Goal: Task Accomplishment & Management: Use online tool/utility

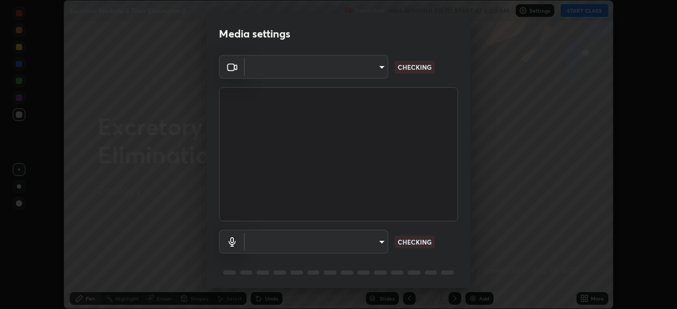
scroll to position [309, 677]
type input "ffd477cbd2095301c6aa67e40ee02b4bbfa100ed09882fc6334985c6f17716bf"
click at [374, 242] on body "Erase all Excretory Products & Their Elimination 3 Recording WAS SCHEDULED TO S…" at bounding box center [338, 154] width 677 height 309
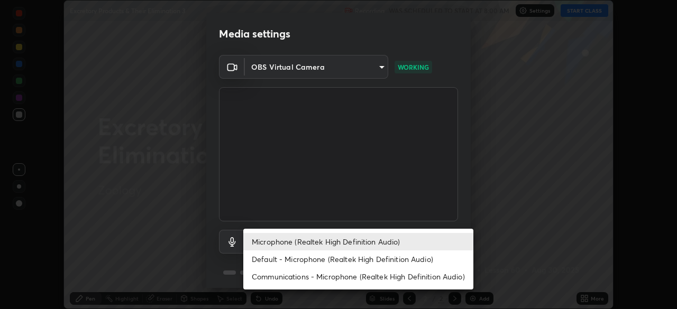
click at [324, 243] on li "Microphone (Realtek High Definition Audio)" at bounding box center [358, 241] width 230 height 17
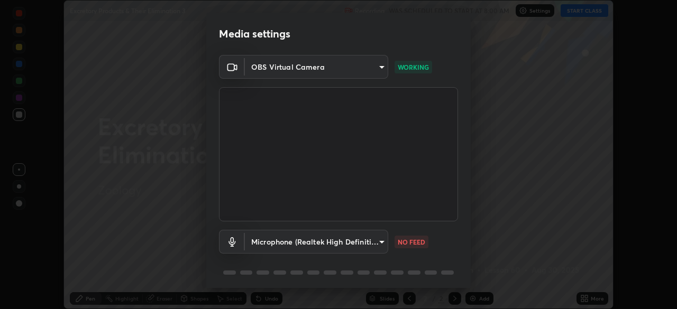
scroll to position [38, 0]
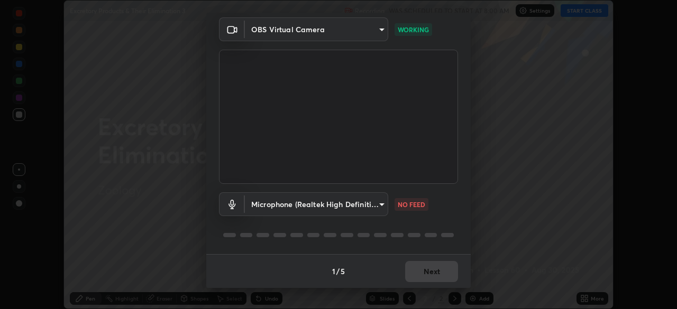
click at [373, 203] on body "Erase all Excretory Products & Their Elimination 3 Recording WAS SCHEDULED TO S…" at bounding box center [338, 154] width 677 height 309
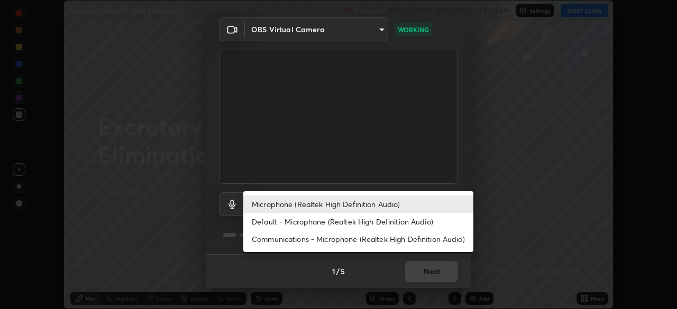
click at [298, 223] on li "Default - Microphone (Realtek High Definition Audio)" at bounding box center [358, 221] width 230 height 17
type input "default"
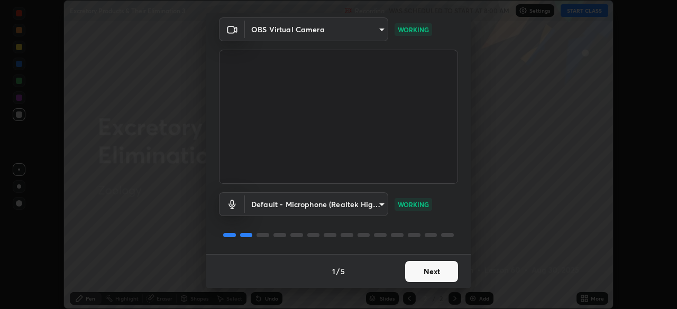
click at [429, 272] on button "Next" at bounding box center [431, 271] width 53 height 21
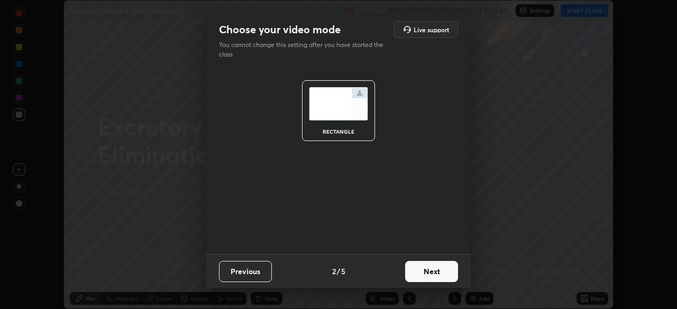
scroll to position [0, 0]
click at [435, 275] on button "Next" at bounding box center [431, 271] width 53 height 21
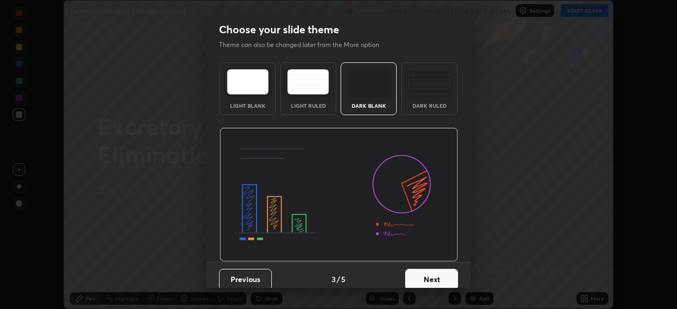
click at [437, 277] on button "Next" at bounding box center [431, 279] width 53 height 21
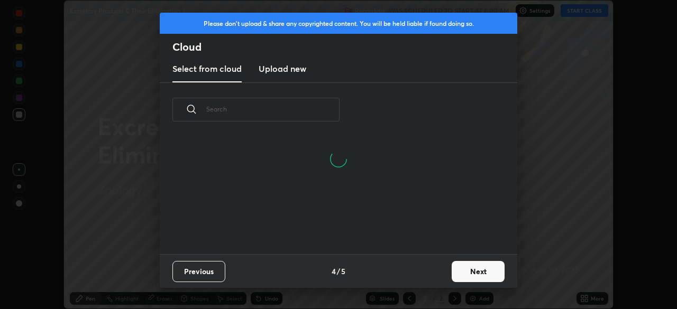
click at [309, 110] on input "text" at bounding box center [272, 109] width 133 height 45
click at [308, 111] on input "text" at bounding box center [272, 109] width 133 height 45
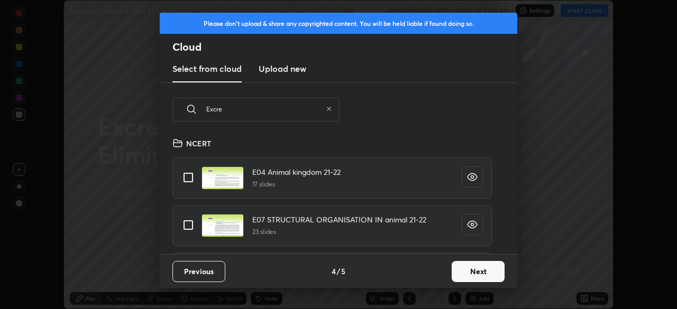
scroll to position [117, 339]
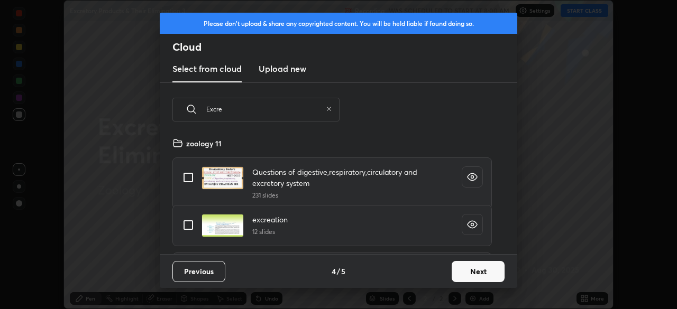
type input "Excre"
click at [189, 222] on input "grid" at bounding box center [188, 225] width 22 height 22
checkbox input "true"
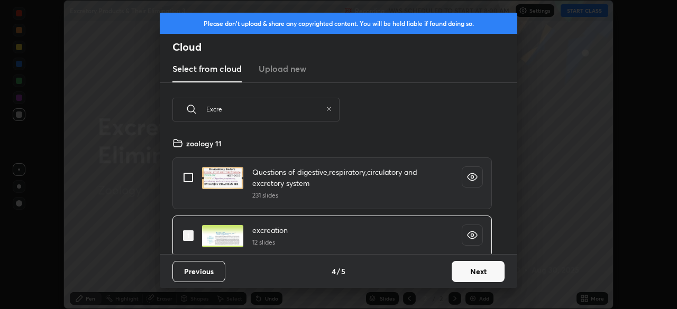
click at [476, 272] on button "Next" at bounding box center [477, 271] width 53 height 21
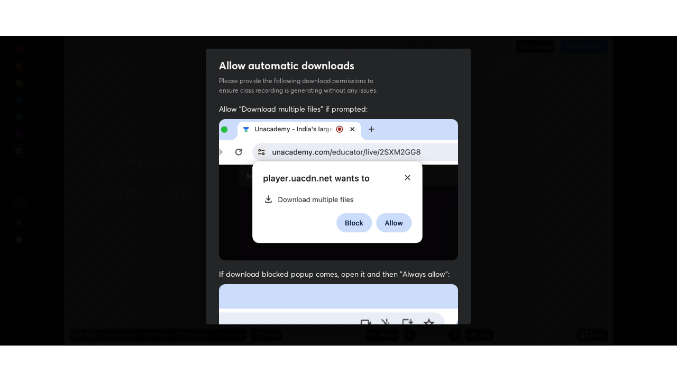
scroll to position [253, 0]
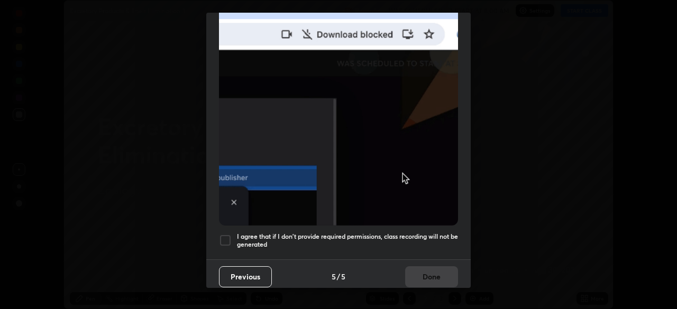
click at [230, 234] on div at bounding box center [225, 240] width 13 height 13
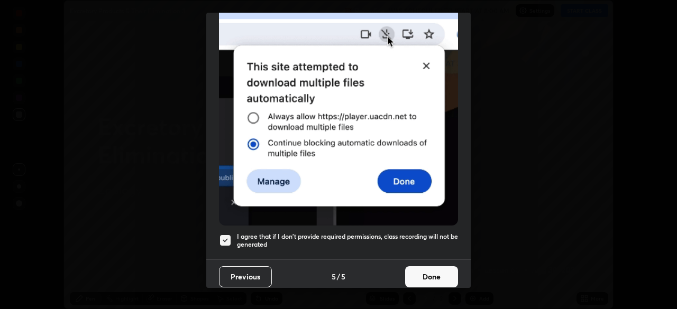
click at [424, 271] on button "Done" at bounding box center [431, 276] width 53 height 21
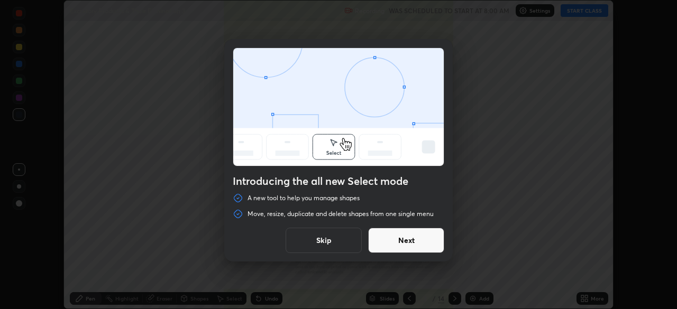
click at [328, 240] on button "Skip" at bounding box center [323, 240] width 76 height 25
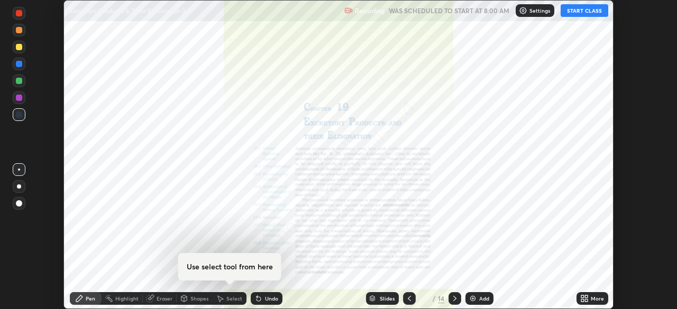
click at [580, 12] on button "START CLASS" at bounding box center [584, 10] width 48 height 13
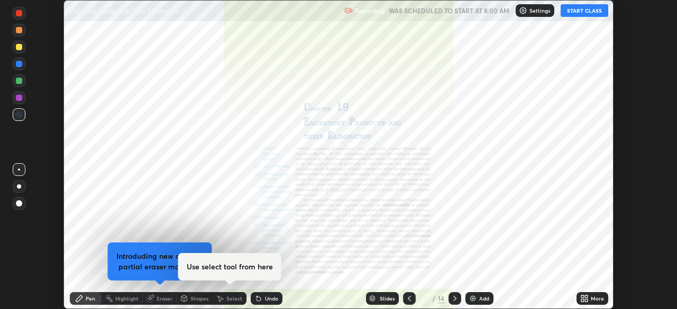
click at [587, 295] on icon at bounding box center [584, 298] width 8 height 8
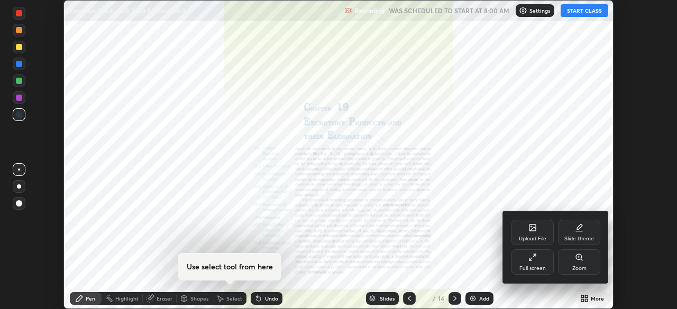
click at [531, 266] on div "Full screen" at bounding box center [532, 268] width 26 height 5
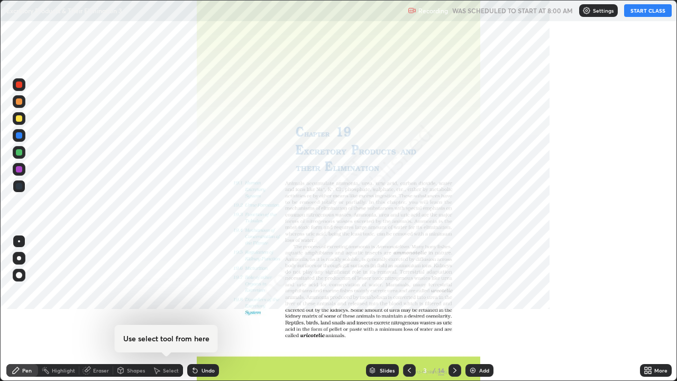
scroll to position [381, 677]
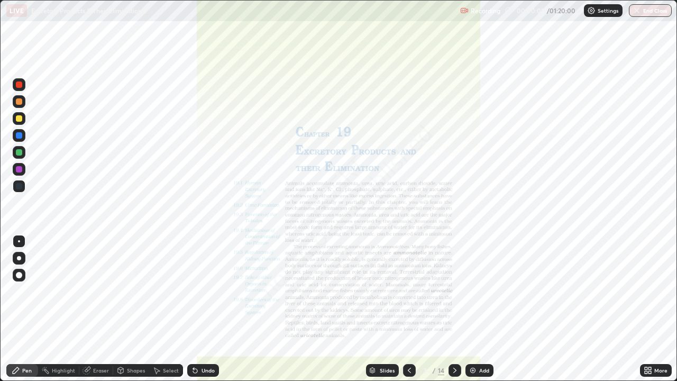
click at [382, 309] on div "Slides" at bounding box center [387, 369] width 15 height 5
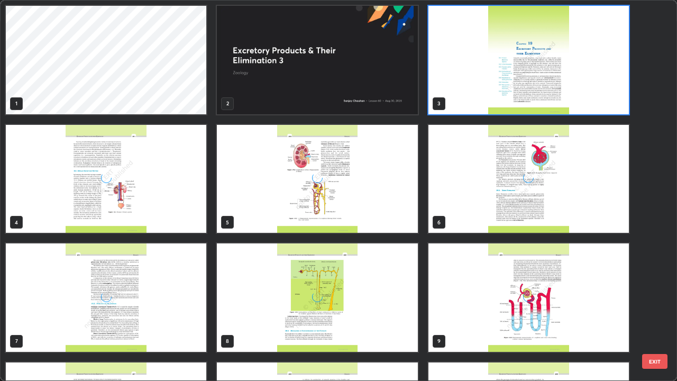
scroll to position [376, 670]
click at [306, 191] on img "grid" at bounding box center [317, 179] width 200 height 108
click at [307, 195] on img "grid" at bounding box center [317, 179] width 200 height 108
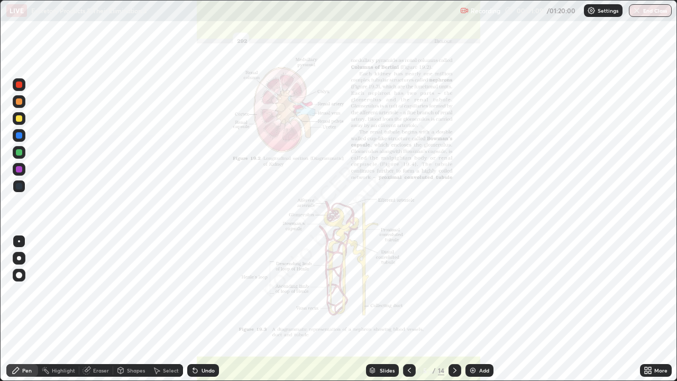
click at [453, 309] on icon at bounding box center [454, 370] width 8 height 8
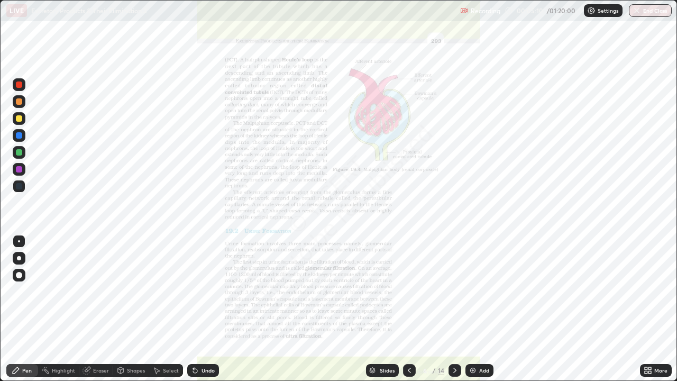
click at [137, 309] on div "Shapes" at bounding box center [136, 369] width 18 height 5
click at [97, 309] on div "Eraser" at bounding box center [101, 369] width 16 height 5
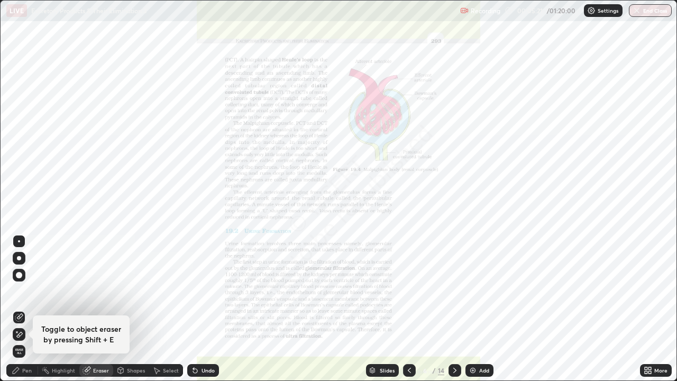
click at [29, 309] on div "Pen" at bounding box center [27, 369] width 10 height 5
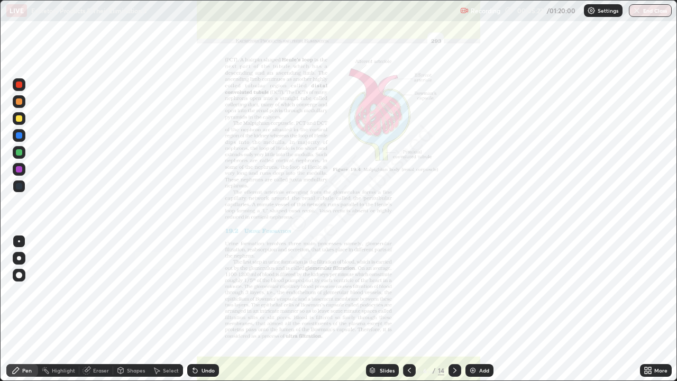
click at [20, 187] on div at bounding box center [19, 186] width 6 height 6
click at [105, 309] on div "Eraser" at bounding box center [101, 369] width 16 height 5
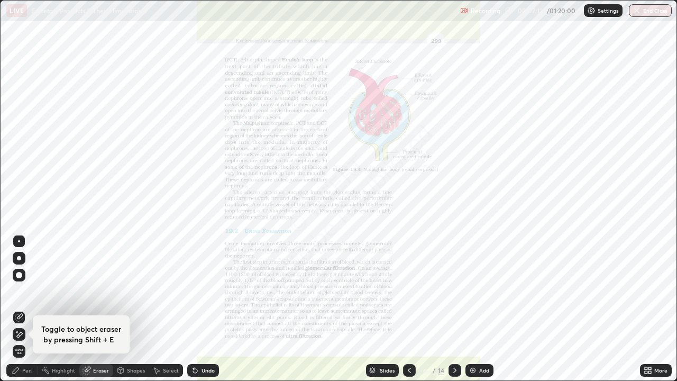
click at [31, 309] on div "Pen" at bounding box center [27, 369] width 10 height 5
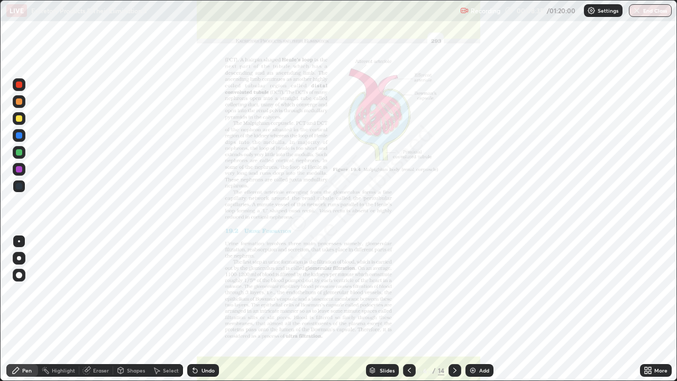
click at [411, 309] on icon at bounding box center [409, 370] width 8 height 8
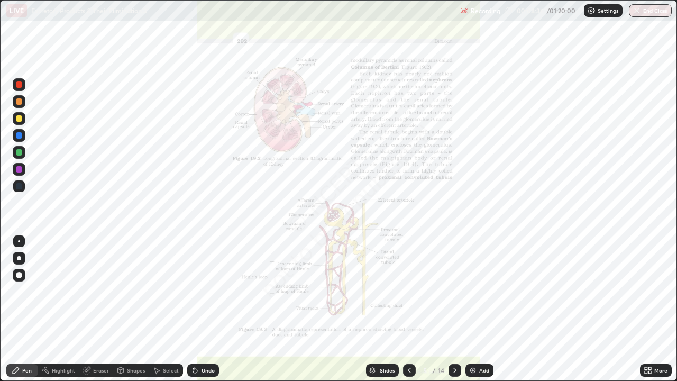
click at [484, 309] on div "Add" at bounding box center [484, 369] width 10 height 5
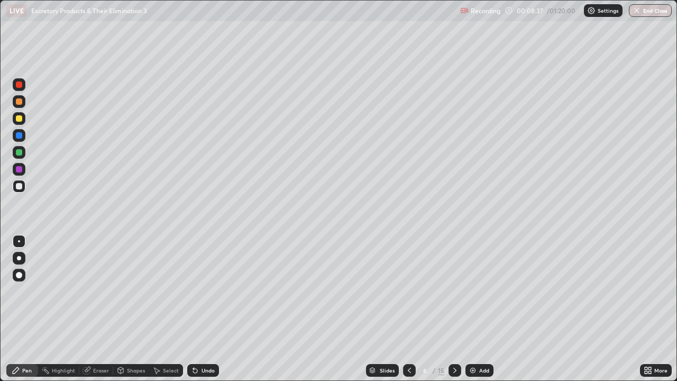
click at [19, 101] on div at bounding box center [19, 101] width 6 height 6
click at [138, 309] on div "Shapes" at bounding box center [131, 370] width 36 height 13
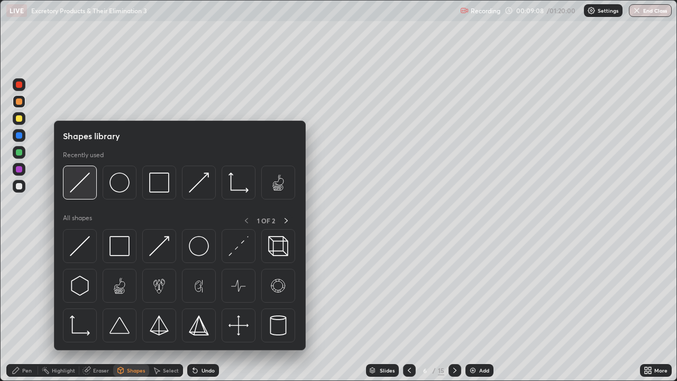
click at [85, 182] on img at bounding box center [80, 182] width 20 height 20
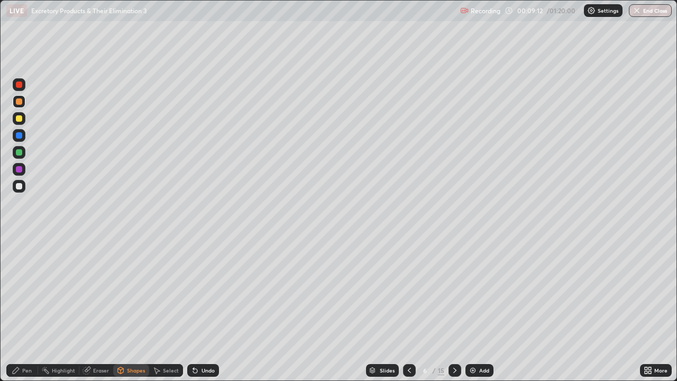
click at [27, 309] on div "Pen" at bounding box center [27, 369] width 10 height 5
click at [102, 309] on div "Eraser" at bounding box center [101, 369] width 16 height 5
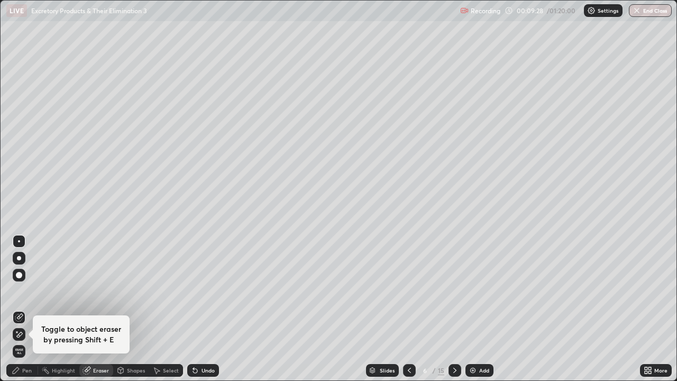
click at [34, 309] on div "Pen" at bounding box center [22, 370] width 32 height 13
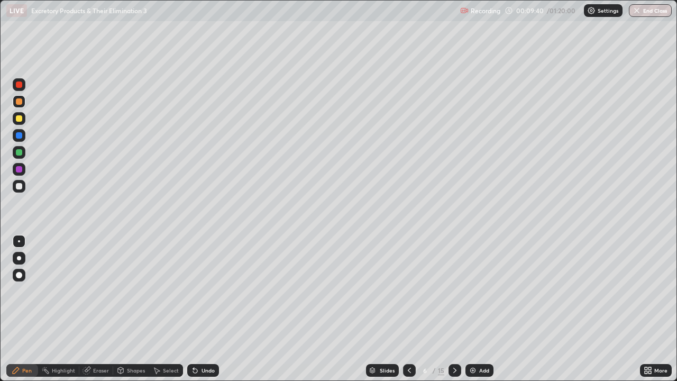
click at [101, 309] on div "Eraser" at bounding box center [101, 369] width 16 height 5
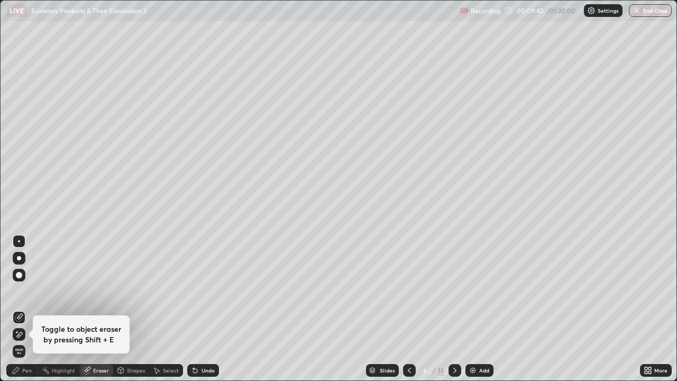
click at [32, 309] on div "Pen" at bounding box center [22, 370] width 32 height 13
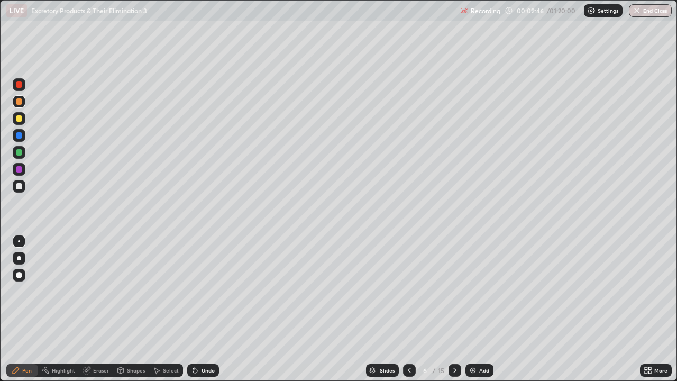
click at [19, 167] on div at bounding box center [19, 169] width 6 height 6
click at [19, 185] on div at bounding box center [19, 186] width 6 height 6
click at [100, 309] on div "Eraser" at bounding box center [101, 369] width 16 height 5
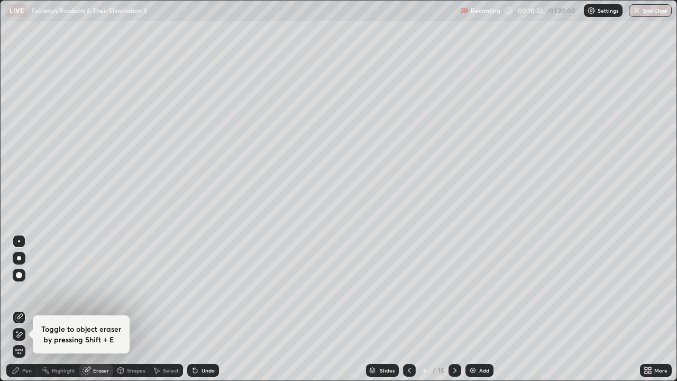
click at [26, 309] on div "Pen" at bounding box center [22, 370] width 32 height 13
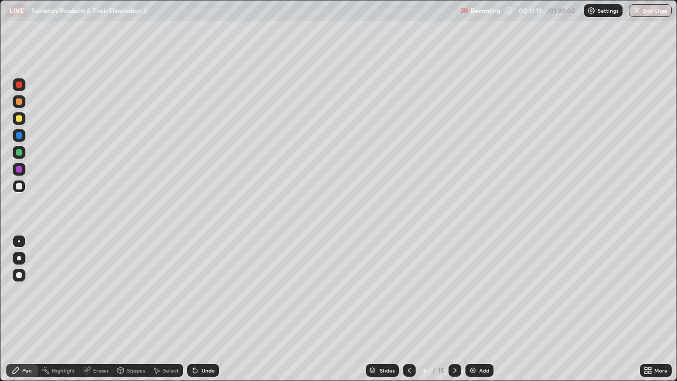
click at [18, 187] on div at bounding box center [19, 186] width 6 height 6
click at [20, 186] on div at bounding box center [19, 186] width 6 height 6
click at [19, 152] on div at bounding box center [19, 152] width 6 height 6
click at [454, 309] on icon at bounding box center [454, 370] width 8 height 8
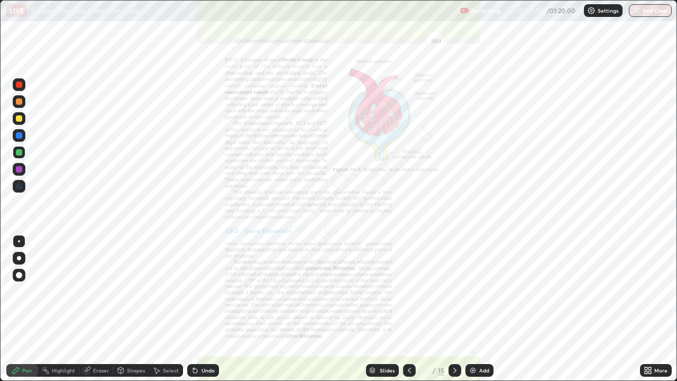
click at [407, 309] on icon at bounding box center [409, 370] width 8 height 8
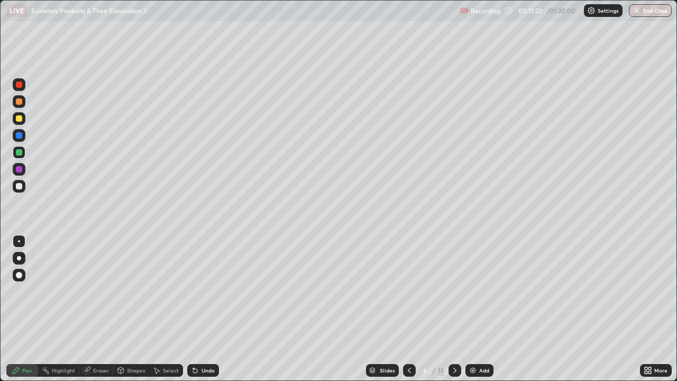
click at [409, 309] on icon at bounding box center [409, 369] width 3 height 5
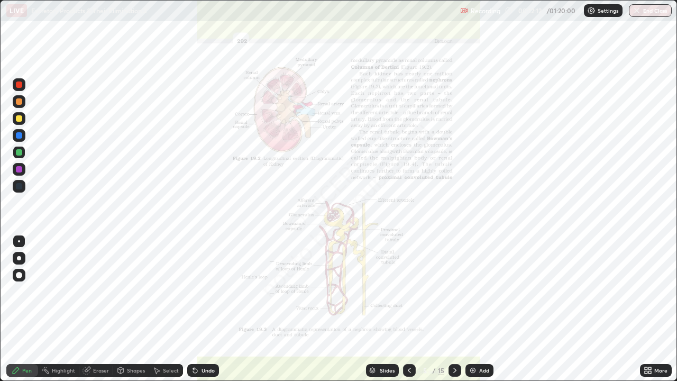
click at [451, 309] on icon at bounding box center [454, 370] width 8 height 8
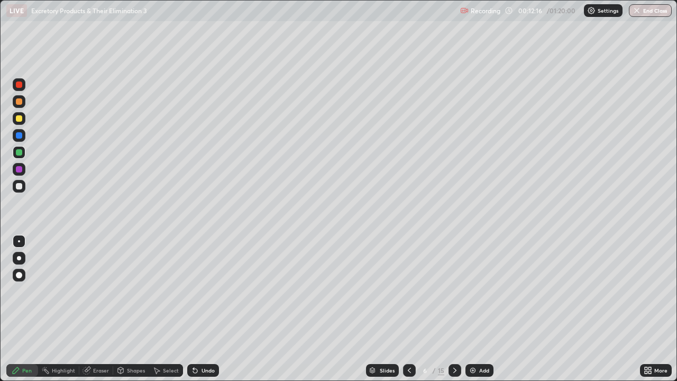
click at [130, 309] on div "Shapes" at bounding box center [136, 369] width 18 height 5
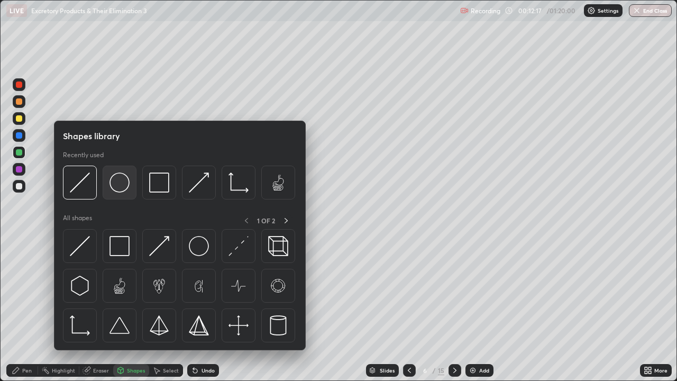
click at [122, 183] on img at bounding box center [119, 182] width 20 height 20
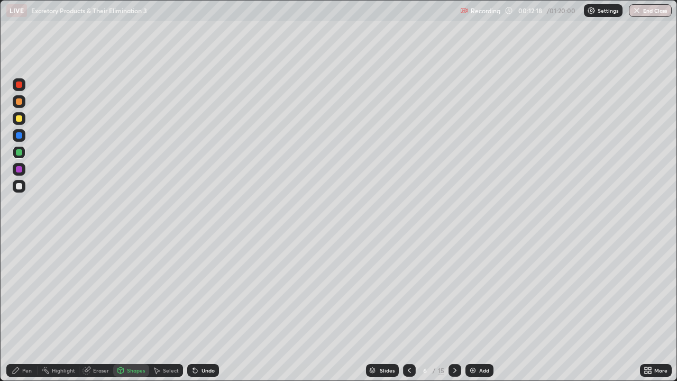
click at [20, 151] on div at bounding box center [19, 152] width 6 height 6
click at [102, 309] on div "Eraser" at bounding box center [101, 369] width 16 height 5
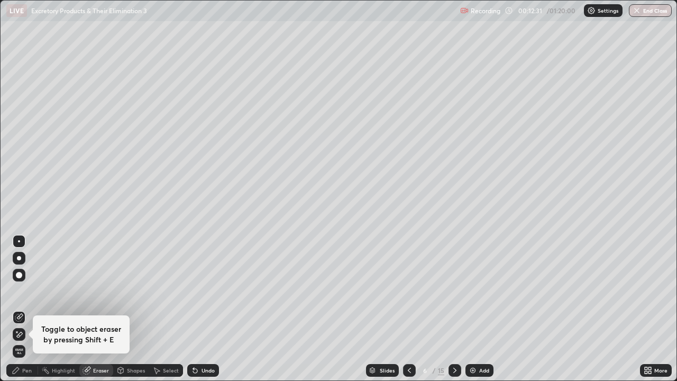
click at [31, 309] on div "Pen" at bounding box center [27, 369] width 10 height 5
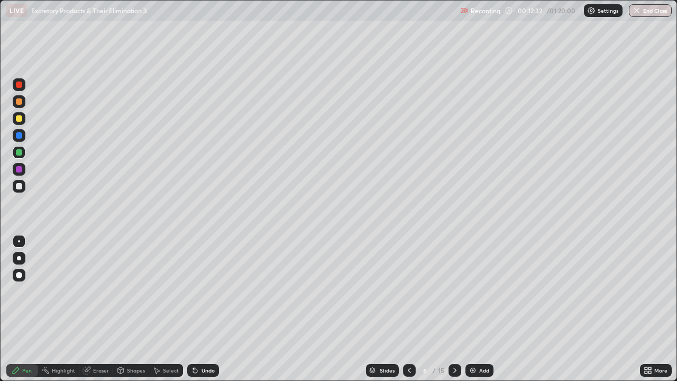
click at [22, 153] on div at bounding box center [19, 152] width 6 height 6
click at [31, 309] on div "Pen" at bounding box center [22, 370] width 32 height 13
click at [22, 184] on div at bounding box center [19, 186] width 6 height 6
click at [334, 309] on div "Slides 6 / 15 Add" at bounding box center [429, 369] width 421 height 21
click at [18, 169] on div at bounding box center [19, 169] width 6 height 6
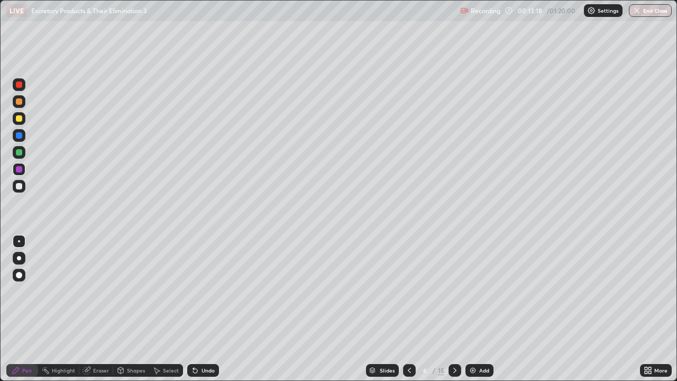
click at [20, 118] on div at bounding box center [19, 118] width 6 height 6
click at [19, 183] on div at bounding box center [19, 186] width 6 height 6
click at [19, 169] on div at bounding box center [19, 169] width 6 height 6
click at [20, 191] on div at bounding box center [19, 186] width 13 height 13
click at [19, 101] on div at bounding box center [19, 101] width 6 height 6
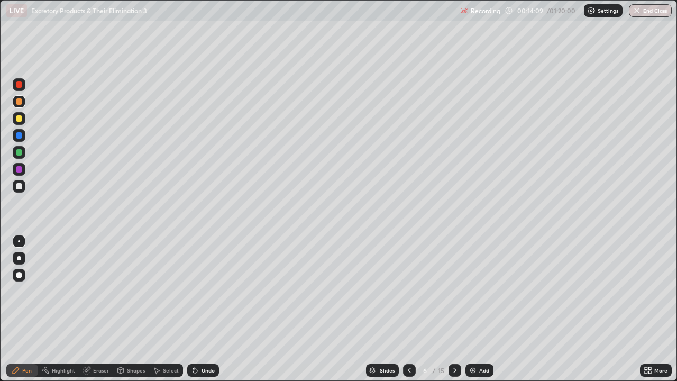
click at [20, 118] on div at bounding box center [19, 118] width 6 height 6
click at [21, 137] on div at bounding box center [19, 135] width 6 height 6
click at [20, 187] on div at bounding box center [19, 186] width 6 height 6
click at [20, 85] on div at bounding box center [19, 84] width 6 height 6
click at [20, 187] on div at bounding box center [19, 186] width 6 height 6
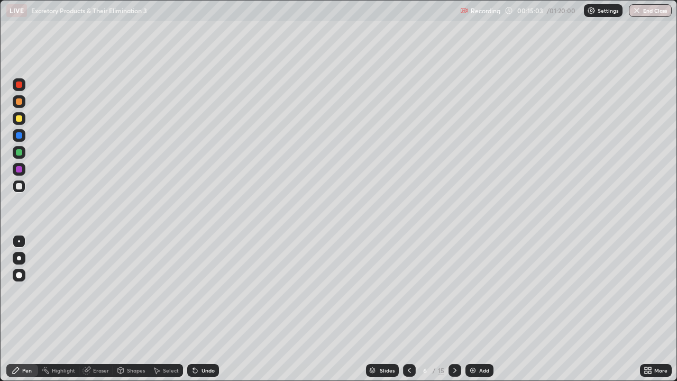
click at [100, 309] on div "Eraser" at bounding box center [96, 370] width 34 height 13
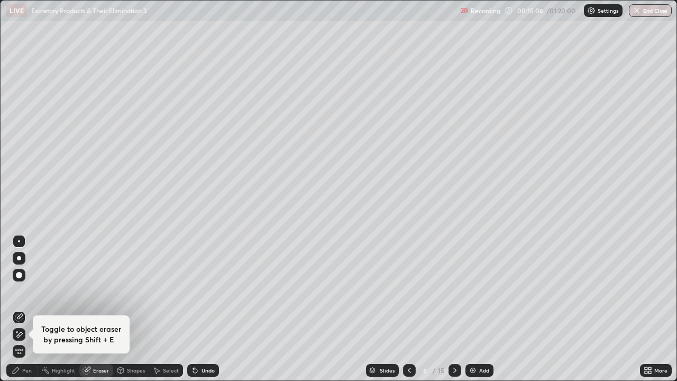
click at [29, 309] on div "Pen" at bounding box center [27, 369] width 10 height 5
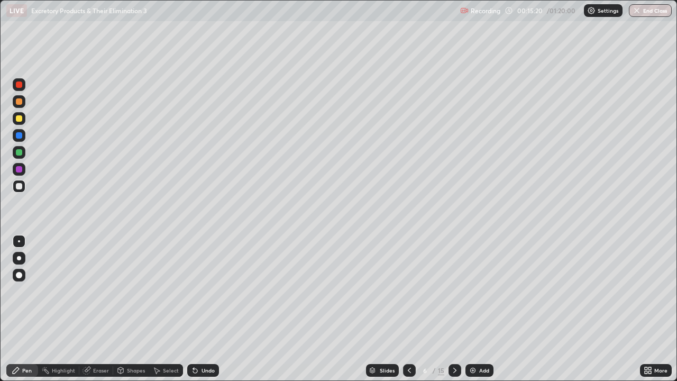
click at [19, 167] on div at bounding box center [19, 169] width 6 height 6
click at [20, 121] on div at bounding box center [19, 118] width 6 height 6
click at [478, 309] on div "Add" at bounding box center [479, 370] width 28 height 13
click at [13, 188] on div at bounding box center [19, 186] width 13 height 13
click at [20, 104] on div at bounding box center [19, 101] width 6 height 6
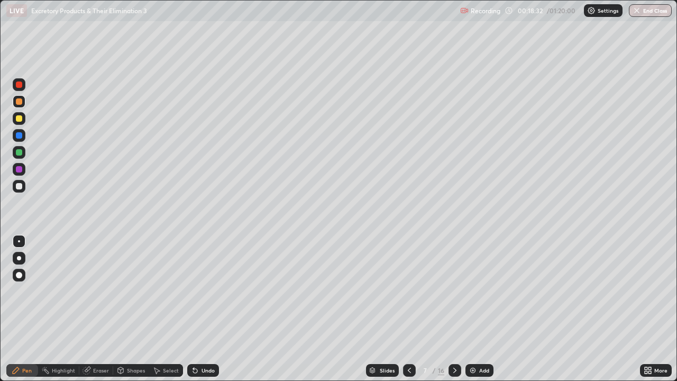
click at [95, 309] on div "Eraser" at bounding box center [101, 369] width 16 height 5
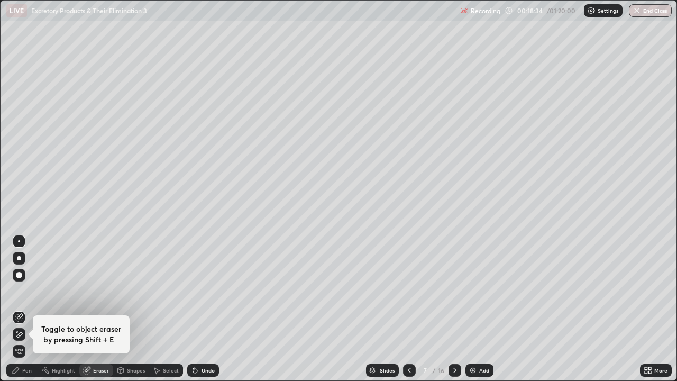
click at [31, 309] on div "Pen" at bounding box center [22, 370] width 32 height 13
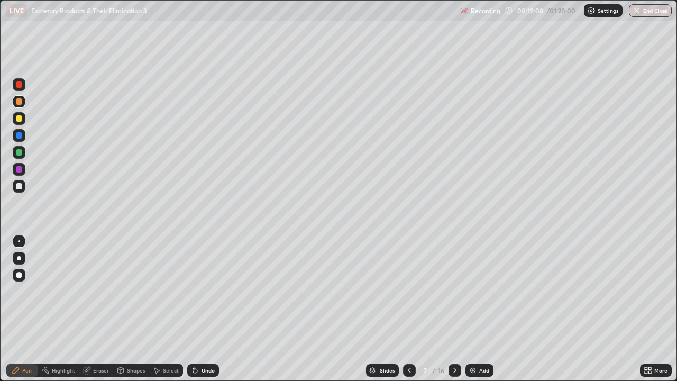
click at [406, 309] on icon at bounding box center [409, 370] width 8 height 8
click at [454, 309] on icon at bounding box center [454, 370] width 8 height 8
click at [100, 309] on div "Eraser" at bounding box center [101, 369] width 16 height 5
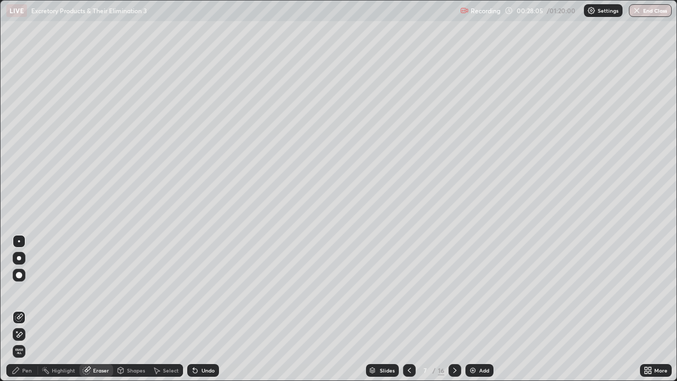
click at [449, 309] on div at bounding box center [454, 370] width 13 height 13
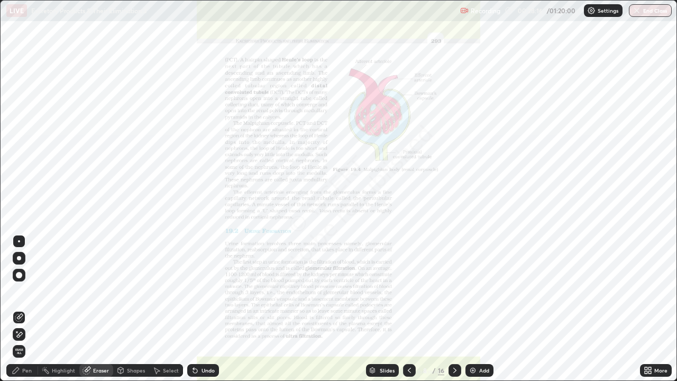
click at [30, 309] on div "Pen" at bounding box center [27, 369] width 10 height 5
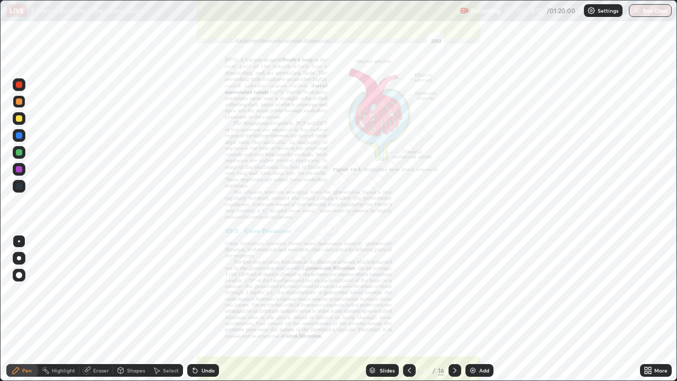
click at [21, 170] on div at bounding box center [19, 169] width 6 height 6
click at [406, 309] on icon at bounding box center [409, 370] width 8 height 8
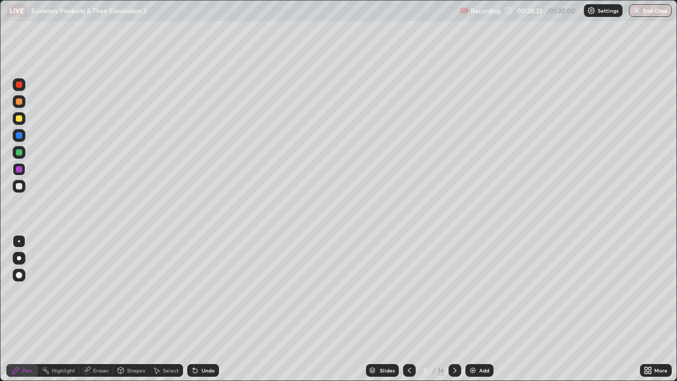
click at [408, 309] on icon at bounding box center [409, 370] width 8 height 8
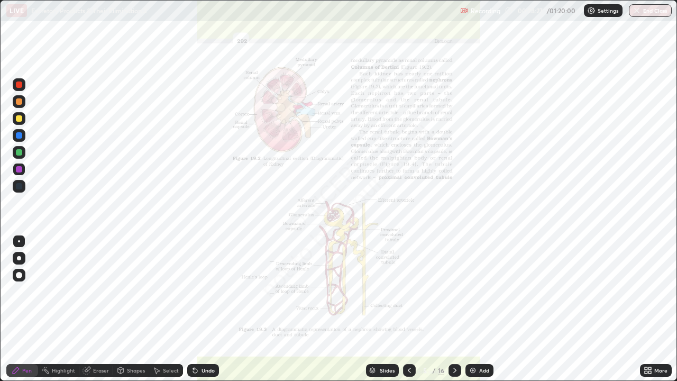
click at [452, 309] on icon at bounding box center [454, 370] width 8 height 8
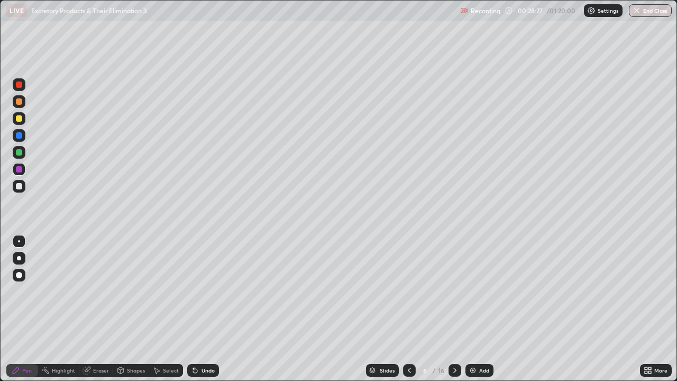
click at [454, 309] on icon at bounding box center [454, 369] width 3 height 5
click at [450, 309] on icon at bounding box center [454, 370] width 8 height 8
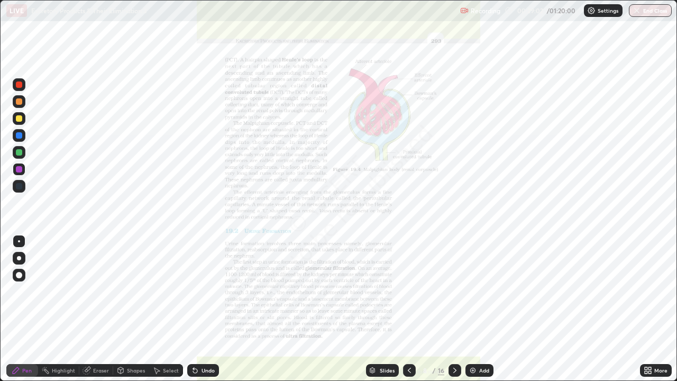
click at [412, 309] on div at bounding box center [409, 370] width 13 height 13
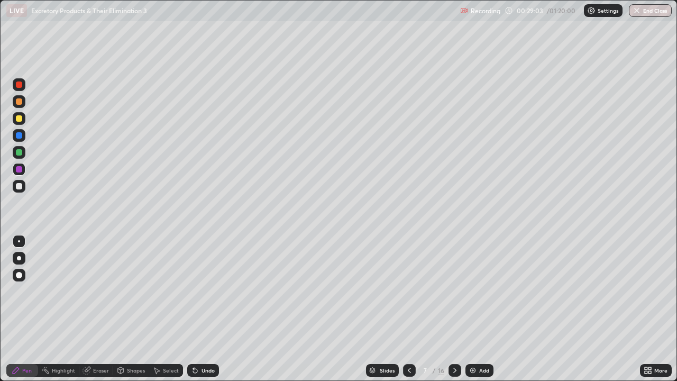
click at [485, 309] on div "Add" at bounding box center [484, 369] width 10 height 5
click at [19, 154] on div at bounding box center [19, 152] width 6 height 6
click at [30, 309] on div "Pen" at bounding box center [27, 369] width 10 height 5
click at [20, 186] on div at bounding box center [19, 186] width 6 height 6
click at [19, 118] on div at bounding box center [19, 118] width 6 height 6
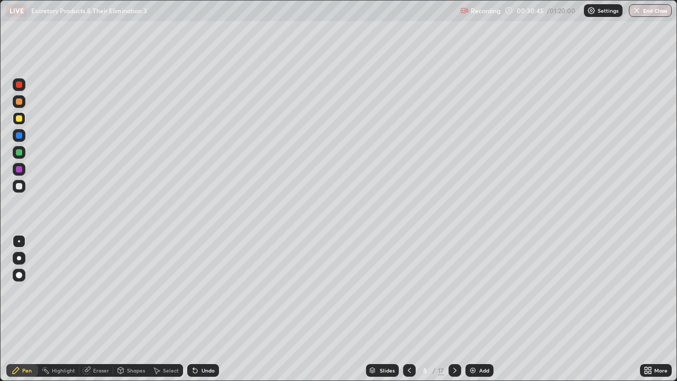
click at [20, 85] on div at bounding box center [19, 84] width 6 height 6
click at [21, 186] on div at bounding box center [19, 186] width 6 height 6
click at [22, 184] on div at bounding box center [19, 186] width 6 height 6
click at [19, 170] on div at bounding box center [19, 169] width 6 height 6
click at [103, 309] on div "Eraser" at bounding box center [101, 369] width 16 height 5
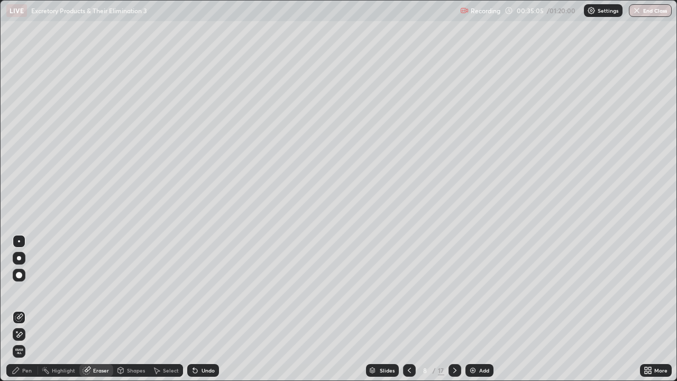
click at [27, 309] on div "Pen" at bounding box center [27, 369] width 10 height 5
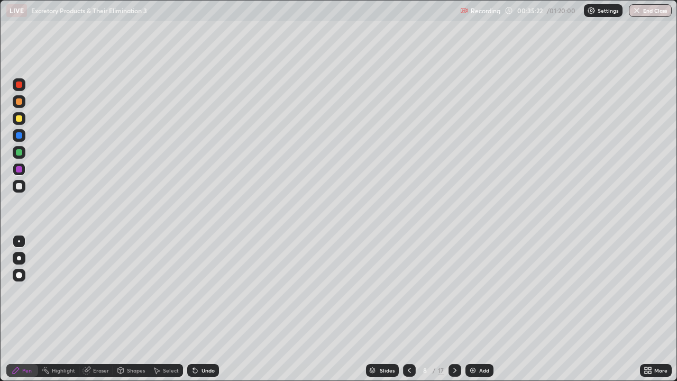
click at [20, 184] on div at bounding box center [19, 186] width 6 height 6
click at [0, 281] on div "Setting up your live class" at bounding box center [338, 190] width 677 height 381
click at [105, 309] on div "Eraser" at bounding box center [101, 369] width 16 height 5
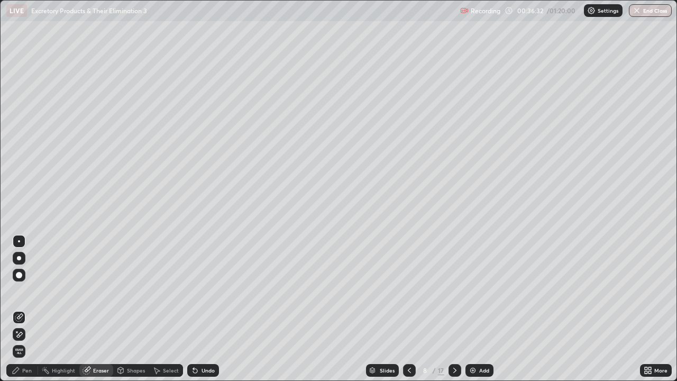
click at [29, 309] on div "Pen" at bounding box center [22, 370] width 32 height 13
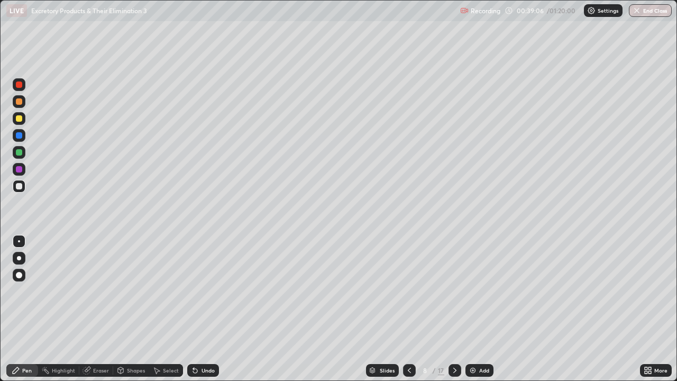
click at [21, 186] on div at bounding box center [19, 186] width 6 height 6
click at [480, 309] on div "Add" at bounding box center [484, 369] width 10 height 5
click at [21, 119] on div at bounding box center [19, 118] width 6 height 6
click at [19, 136] on div at bounding box center [19, 135] width 6 height 6
click at [18, 152] on div at bounding box center [19, 152] width 6 height 6
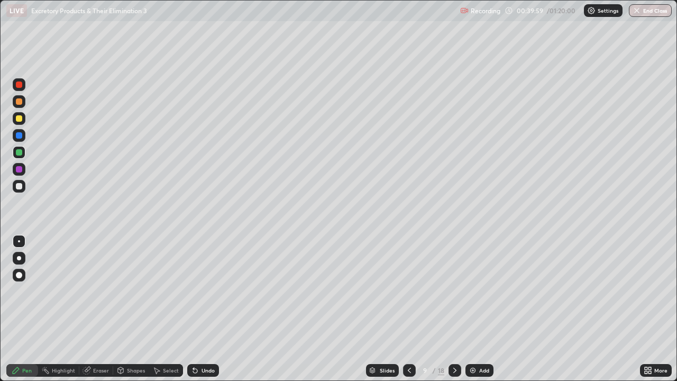
click at [17, 185] on div at bounding box center [19, 186] width 6 height 6
click at [20, 183] on div at bounding box center [19, 186] width 6 height 6
click at [20, 169] on div at bounding box center [19, 169] width 6 height 6
click at [99, 309] on div "Eraser" at bounding box center [101, 369] width 16 height 5
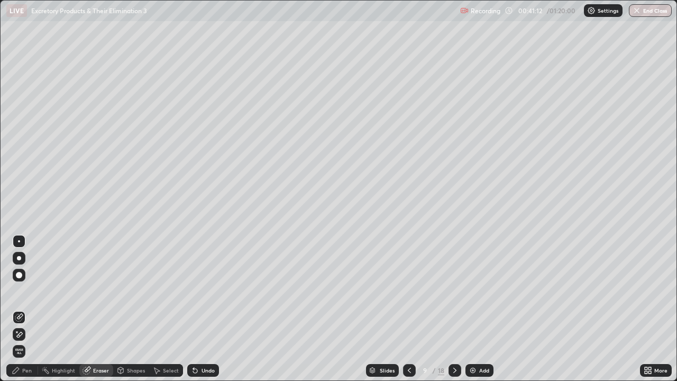
click at [30, 309] on div "Pen" at bounding box center [27, 369] width 10 height 5
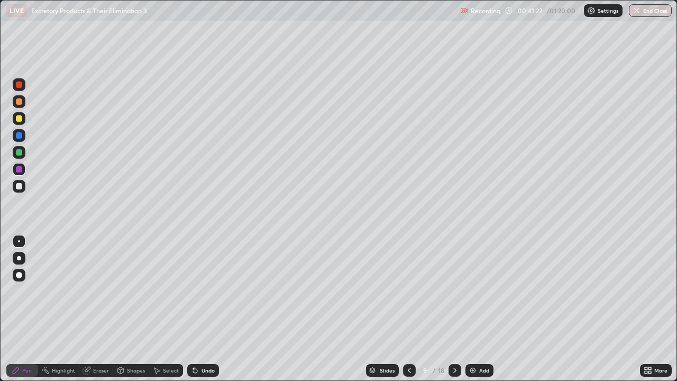
click at [19, 184] on div at bounding box center [19, 186] width 6 height 6
click at [17, 169] on div at bounding box center [19, 169] width 6 height 6
click at [21, 186] on div at bounding box center [19, 186] width 6 height 6
click at [99, 309] on div "Eraser" at bounding box center [101, 369] width 16 height 5
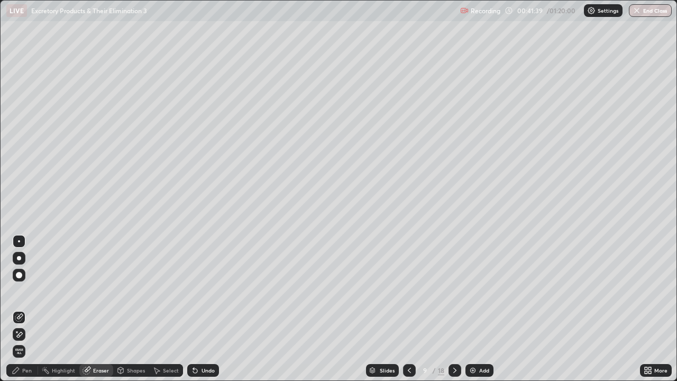
click at [34, 309] on div "Pen" at bounding box center [22, 370] width 32 height 13
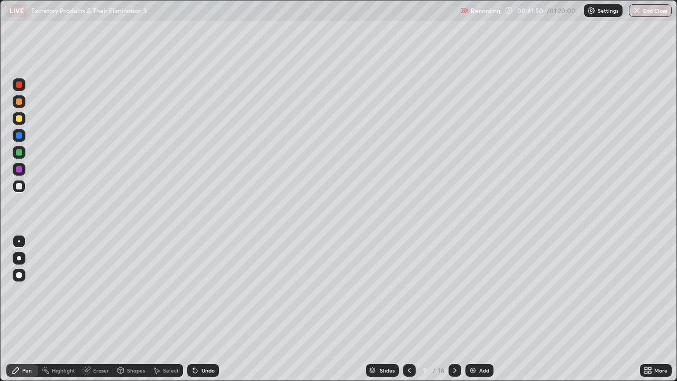
click at [18, 152] on div at bounding box center [19, 152] width 6 height 6
click at [19, 183] on div at bounding box center [19, 186] width 6 height 6
click at [97, 309] on div "Eraser" at bounding box center [101, 369] width 16 height 5
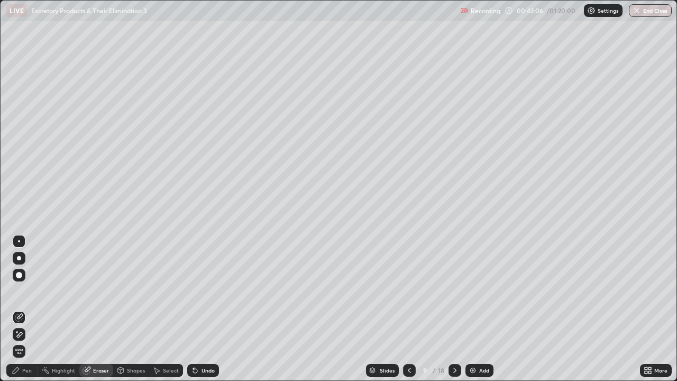
click at [30, 309] on div "Pen" at bounding box center [27, 369] width 10 height 5
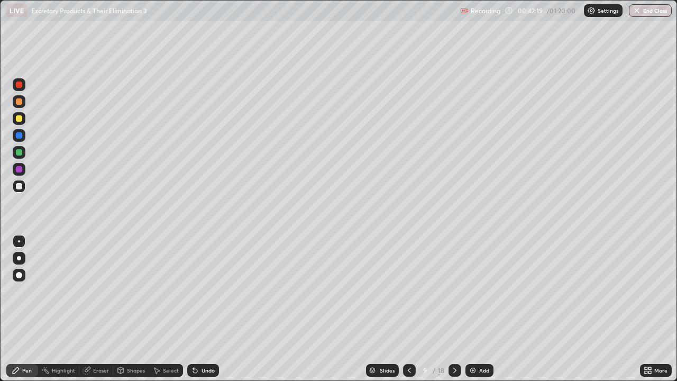
click at [22, 187] on div at bounding box center [19, 186] width 6 height 6
click at [20, 116] on div at bounding box center [19, 118] width 6 height 6
click at [19, 119] on div at bounding box center [19, 118] width 6 height 6
click at [104, 309] on div "Eraser" at bounding box center [101, 369] width 16 height 5
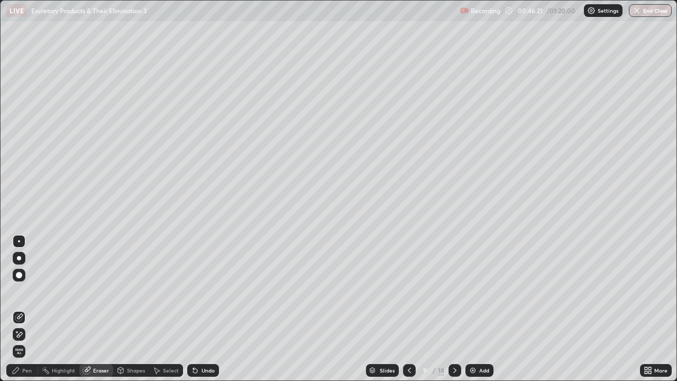
click at [408, 309] on icon at bounding box center [409, 370] width 8 height 8
click at [25, 309] on div "Pen" at bounding box center [22, 370] width 32 height 13
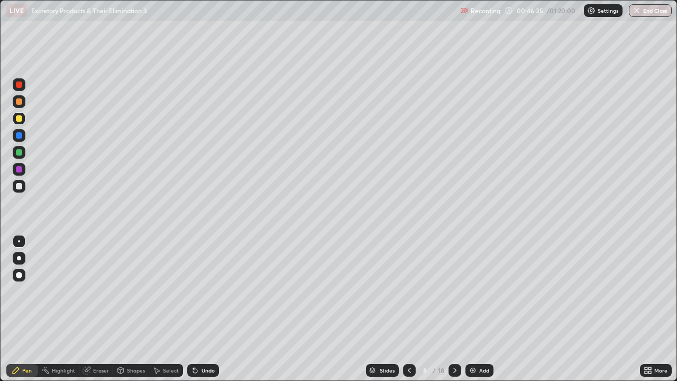
click at [20, 150] on div at bounding box center [19, 152] width 6 height 6
click at [19, 186] on div at bounding box center [19, 186] width 6 height 6
click at [21, 117] on div at bounding box center [19, 118] width 6 height 6
click at [98, 309] on div "Eraser" at bounding box center [101, 369] width 16 height 5
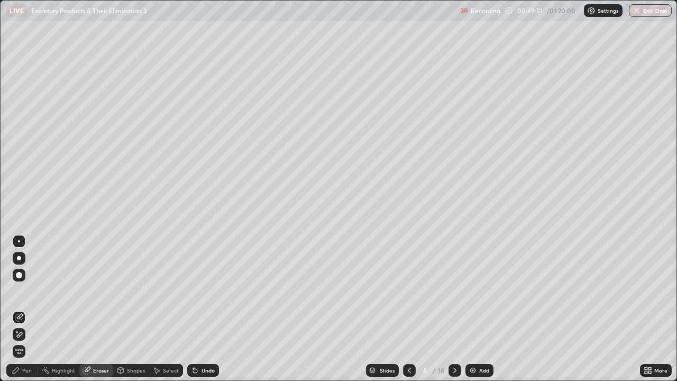
click at [31, 309] on div "Pen" at bounding box center [22, 370] width 32 height 13
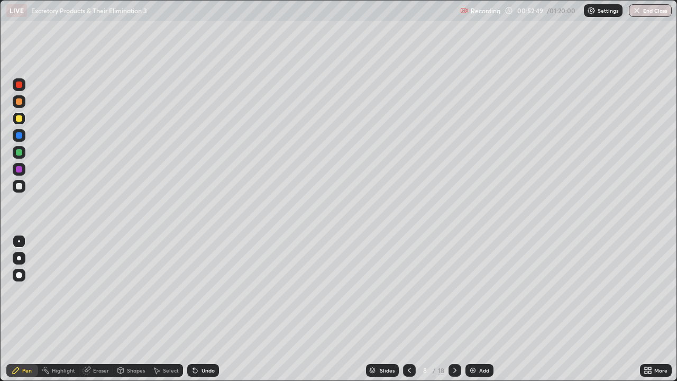
click at [286, 309] on div "Slides 8 / 18 Add" at bounding box center [429, 369] width 421 height 21
click at [321, 309] on div "Slides 8 / 18 Add" at bounding box center [429, 369] width 421 height 21
click at [328, 309] on div "Slides 8 / 18 Add" at bounding box center [429, 369] width 421 height 21
click at [339, 309] on div "Slides 8 / 18 Add" at bounding box center [429, 369] width 421 height 21
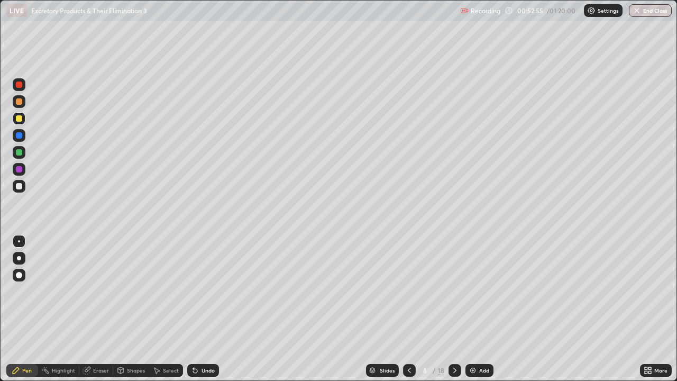
click at [344, 309] on div "Slides 8 / 18 Add" at bounding box center [429, 369] width 421 height 21
click at [337, 309] on div "Slides 8 / 18 Add" at bounding box center [429, 369] width 421 height 21
click at [338, 309] on div "Slides 8 / 18 Add" at bounding box center [429, 369] width 421 height 21
click at [344, 309] on div "Slides 8 / 18 Add" at bounding box center [429, 369] width 421 height 21
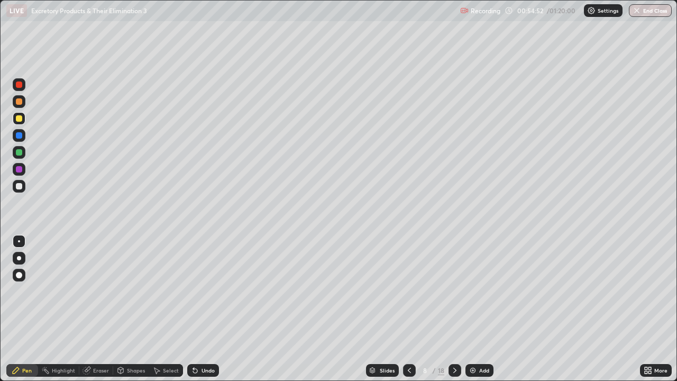
click at [408, 309] on icon at bounding box center [409, 370] width 8 height 8
click at [483, 309] on div "Add" at bounding box center [484, 369] width 10 height 5
click at [20, 122] on div at bounding box center [19, 118] width 13 height 13
click at [19, 85] on div at bounding box center [19, 84] width 6 height 6
click at [18, 152] on div at bounding box center [19, 152] width 6 height 6
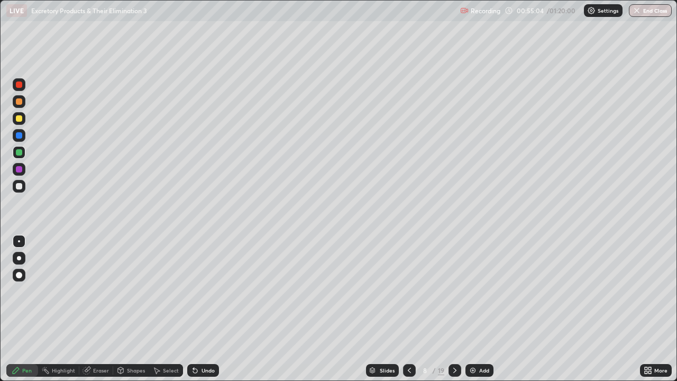
click at [102, 309] on div "Eraser" at bounding box center [96, 370] width 34 height 13
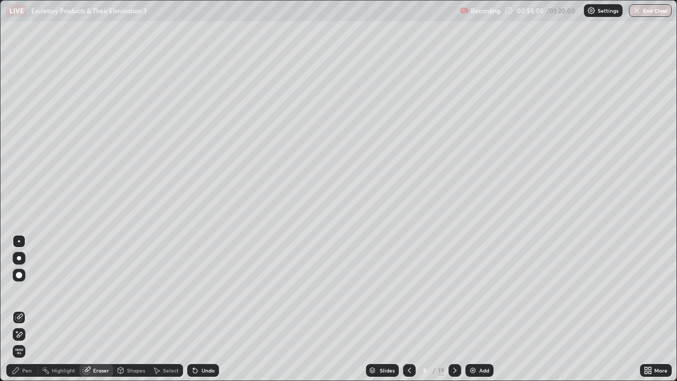
click at [34, 309] on div "Pen" at bounding box center [22, 370] width 32 height 13
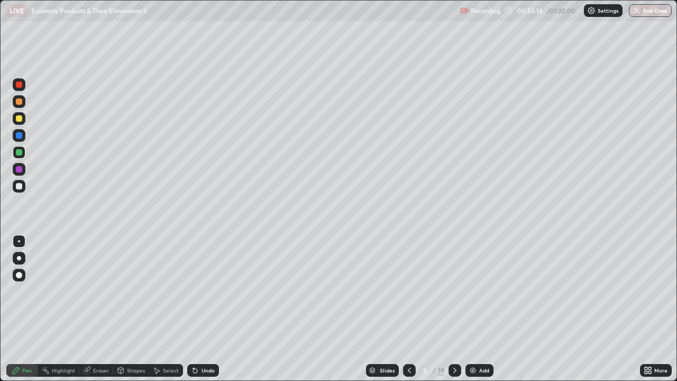
click at [21, 171] on div at bounding box center [19, 169] width 6 height 6
click at [23, 185] on div at bounding box center [19, 186] width 13 height 13
click at [408, 309] on icon at bounding box center [409, 370] width 8 height 8
click at [454, 309] on icon at bounding box center [454, 370] width 8 height 8
click at [452, 309] on icon at bounding box center [454, 370] width 8 height 8
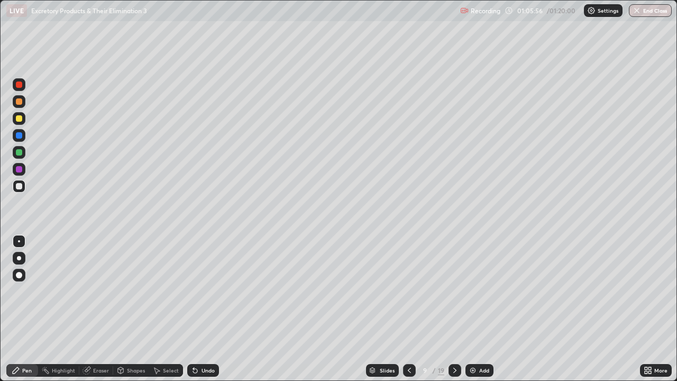
click at [454, 309] on icon at bounding box center [454, 370] width 8 height 8
click at [408, 309] on icon at bounding box center [409, 370] width 8 height 8
click at [101, 309] on div "Eraser" at bounding box center [101, 369] width 16 height 5
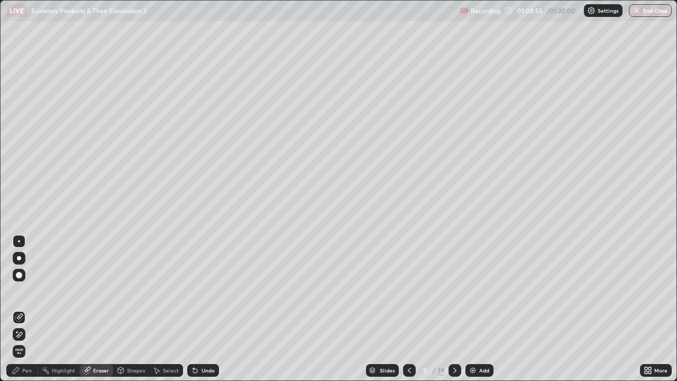
click at [452, 309] on icon at bounding box center [454, 370] width 8 height 8
click at [408, 309] on icon at bounding box center [409, 370] width 8 height 8
click at [454, 309] on icon at bounding box center [454, 370] width 8 height 8
click at [407, 309] on icon at bounding box center [409, 370] width 8 height 8
click at [408, 309] on icon at bounding box center [409, 370] width 8 height 8
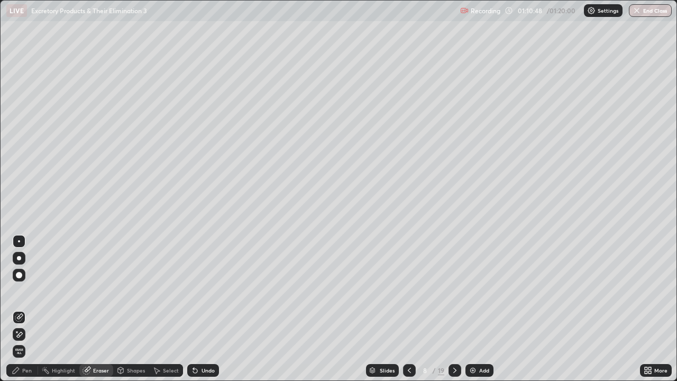
click at [408, 309] on icon at bounding box center [409, 369] width 3 height 5
click at [409, 309] on icon at bounding box center [409, 369] width 3 height 5
click at [448, 309] on div at bounding box center [454, 370] width 13 height 13
click at [454, 309] on icon at bounding box center [454, 370] width 8 height 8
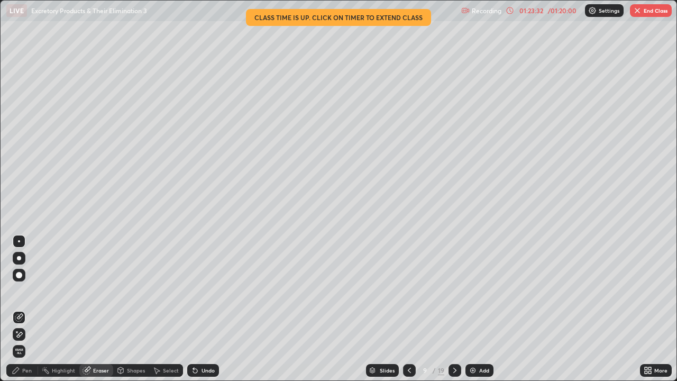
click at [642, 15] on button "End Class" at bounding box center [651, 10] width 42 height 13
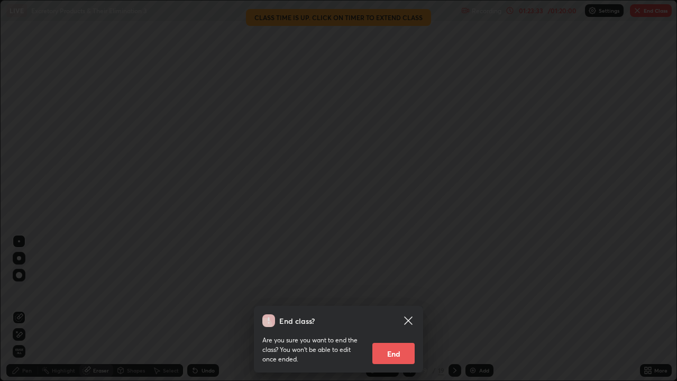
click at [389, 309] on button "End" at bounding box center [393, 353] width 42 height 21
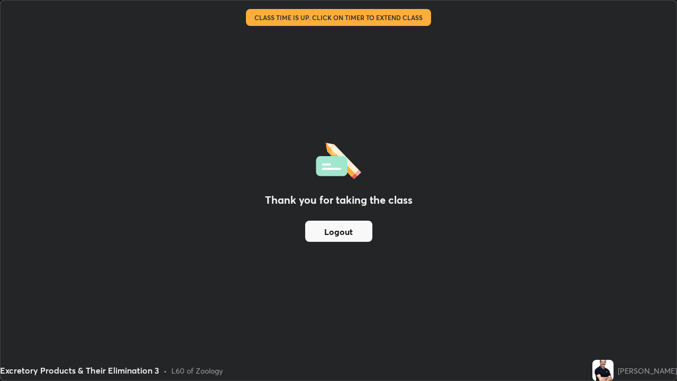
click at [343, 225] on button "Logout" at bounding box center [338, 230] width 67 height 21
click at [346, 227] on button "Logout" at bounding box center [338, 230] width 67 height 21
click at [348, 226] on button "Logout" at bounding box center [338, 230] width 67 height 21
click at [350, 223] on button "Logout" at bounding box center [338, 230] width 67 height 21
